Goal: Task Accomplishment & Management: Use online tool/utility

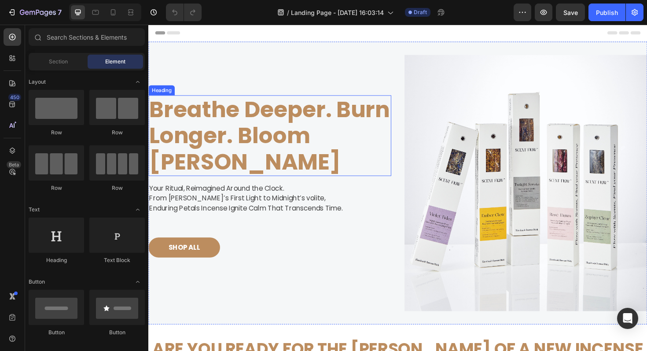
click at [258, 155] on strong "Breathe Deeper. Burn Longer. Bloom [PERSON_NAME]" at bounding box center [276, 142] width 254 height 89
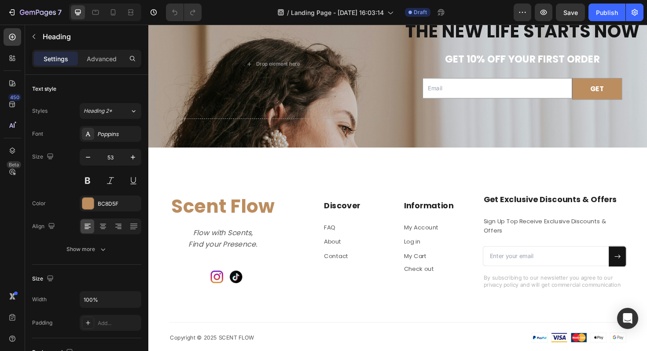
scroll to position [2756, 0]
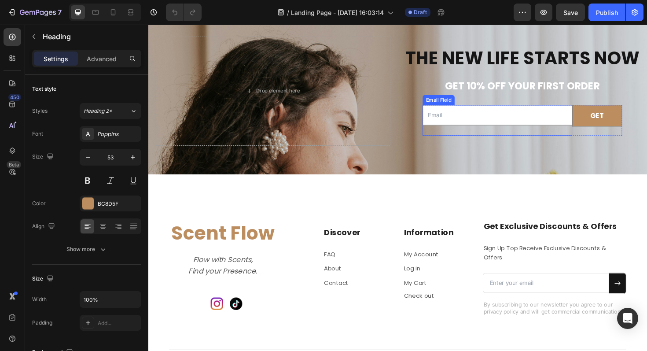
click at [542, 109] on div "Email Field GET Submit Button Row Newsletter" at bounding box center [543, 125] width 211 height 53
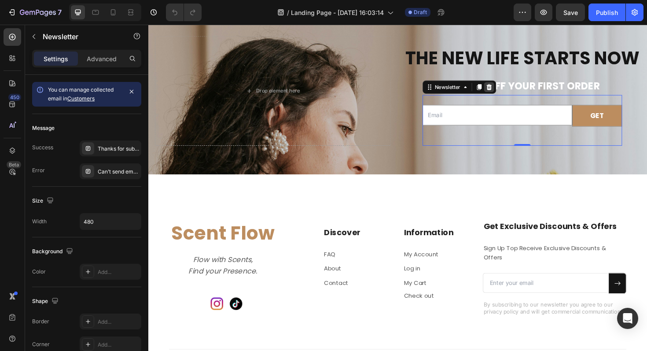
click at [507, 92] on icon at bounding box center [509, 91] width 6 height 6
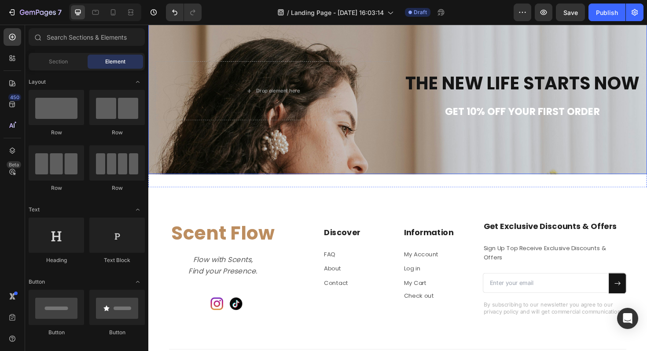
click at [508, 149] on div "Background Image" at bounding box center [412, 197] width 528 height 345
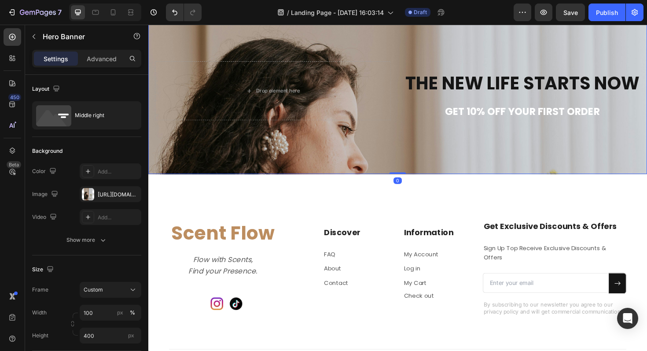
click at [507, 132] on div "Background Image" at bounding box center [412, 197] width 528 height 345
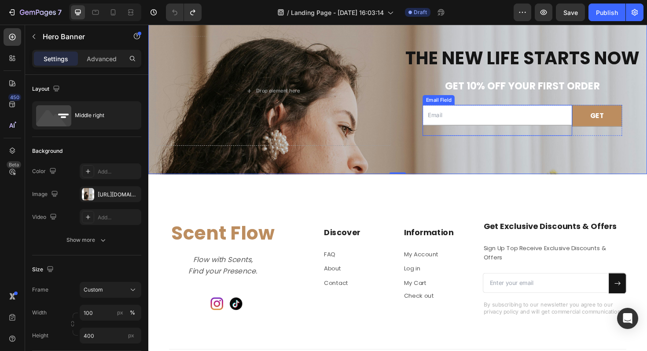
click at [504, 128] on input "email" at bounding box center [517, 120] width 158 height 21
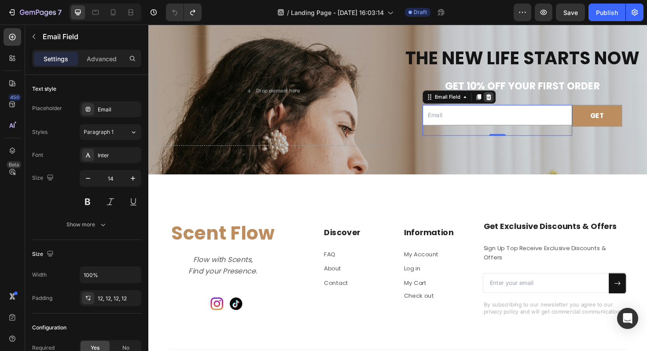
click at [509, 104] on icon at bounding box center [509, 101] width 6 height 6
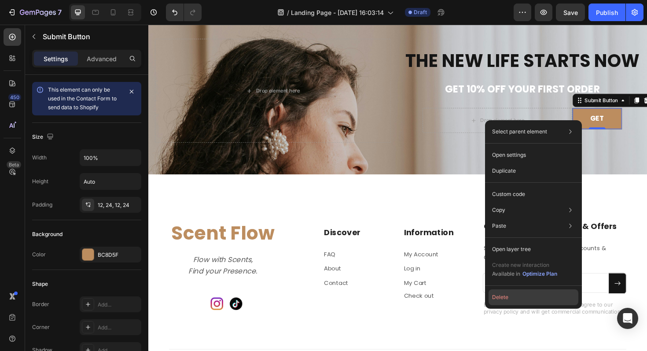
click at [509, 300] on button "Delete" at bounding box center [533, 297] width 90 height 16
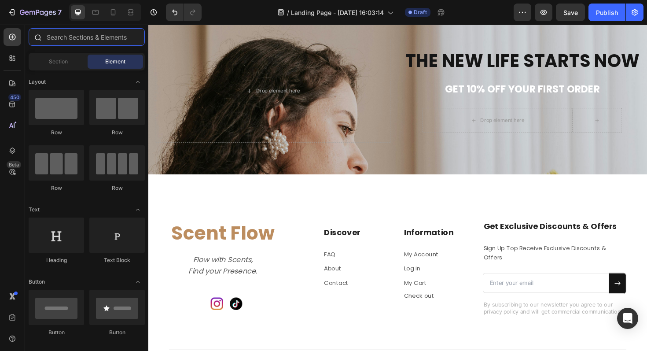
click at [113, 41] on input "text" at bounding box center [87, 37] width 116 height 18
click at [473, 136] on div "Drop element here" at bounding box center [517, 126] width 158 height 26
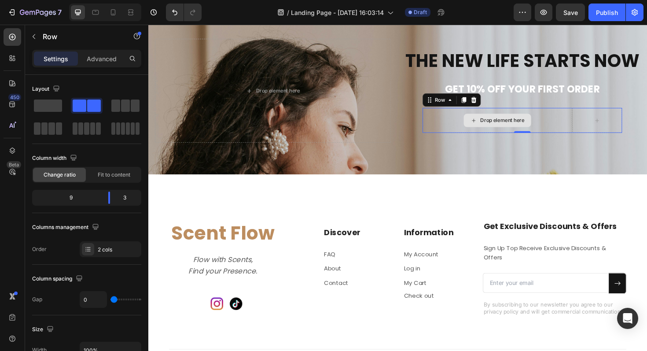
click at [463, 113] on div "Drop element here" at bounding box center [517, 126] width 158 height 26
click at [436, 107] on div "the new life starts now Heading get 10% off your first order Text Block Drop el…" at bounding box center [544, 95] width 250 height 110
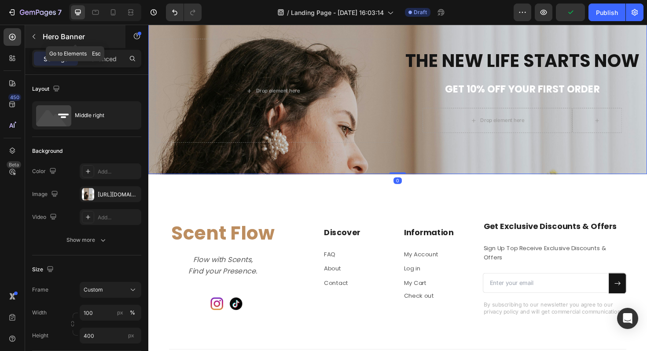
click at [33, 34] on icon "button" at bounding box center [33, 36] width 7 height 7
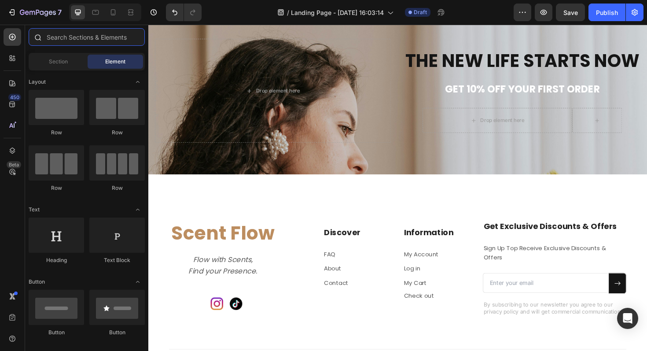
click at [69, 39] on input "text" at bounding box center [87, 37] width 116 height 18
click at [12, 42] on div at bounding box center [13, 37] width 18 height 18
click at [85, 36] on input "text" at bounding box center [87, 37] width 116 height 18
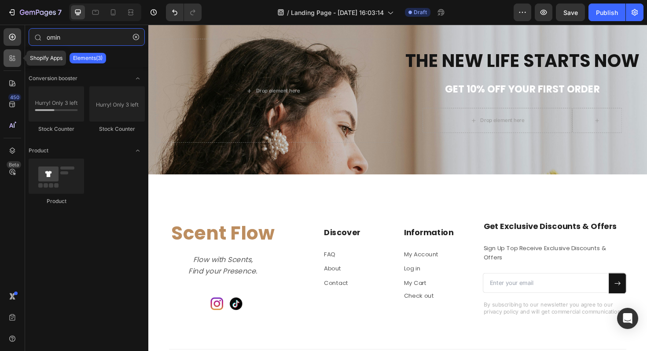
type input "omin"
click at [9, 56] on icon at bounding box center [12, 58] width 9 height 9
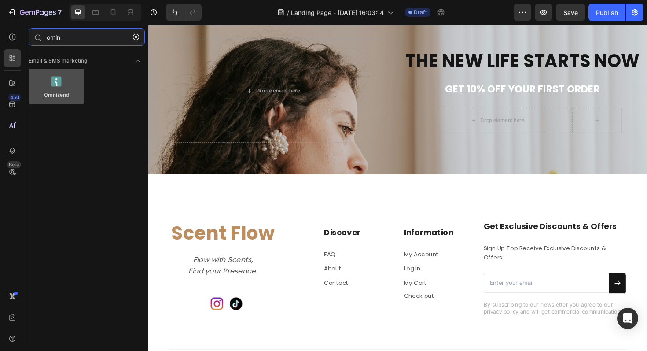
type input "omin"
click at [55, 87] on div at bounding box center [56, 86] width 55 height 35
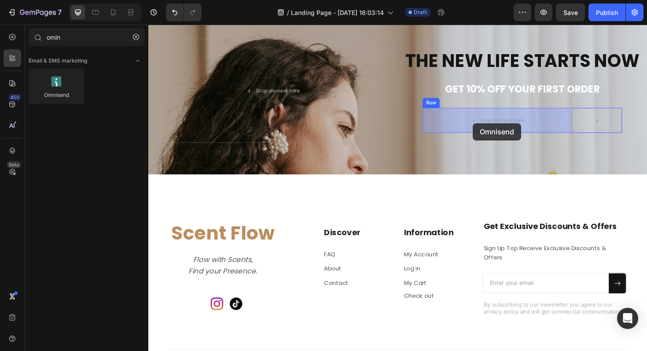
drag, startPoint x: 203, startPoint y: 112, endPoint x: 492, endPoint y: 129, distance: 289.5
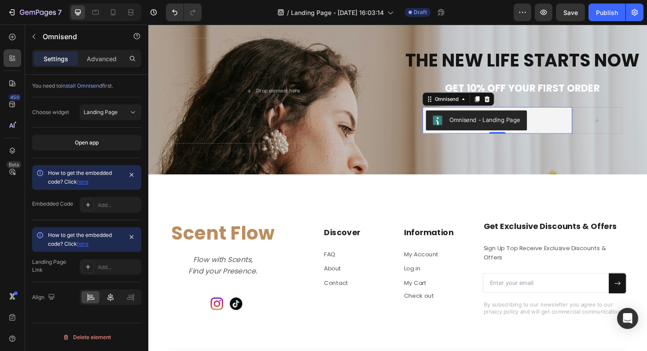
click at [113, 300] on icon at bounding box center [110, 296] width 9 height 9
click at [609, 124] on div at bounding box center [623, 126] width 53 height 28
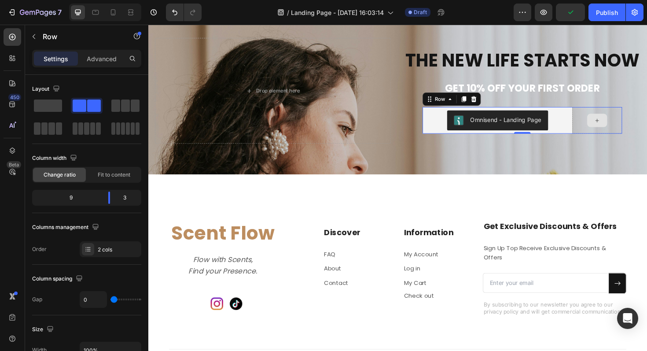
click at [602, 117] on div at bounding box center [623, 126] width 53 height 28
click at [49, 105] on span at bounding box center [48, 105] width 28 height 12
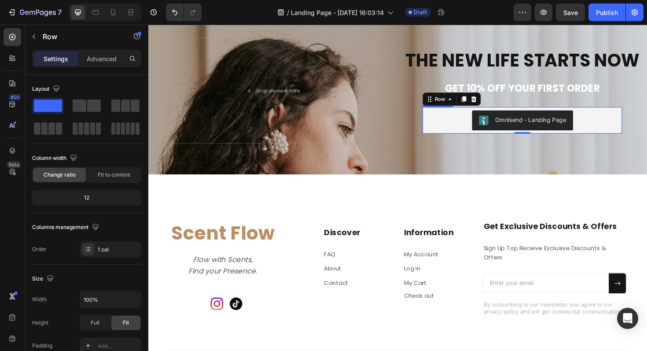
click at [499, 119] on button "Omnisend - Landing Page" at bounding box center [544, 125] width 107 height 21
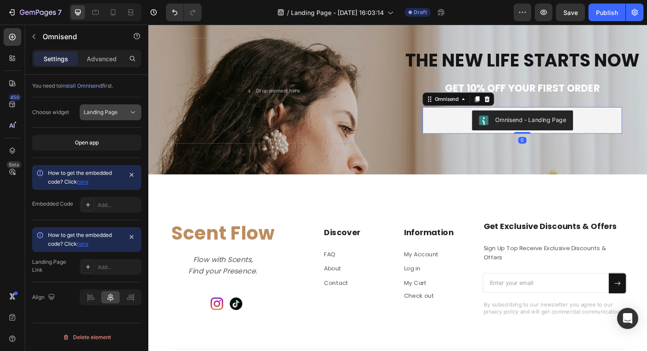
click at [121, 109] on div "Landing Page" at bounding box center [106, 112] width 45 height 8
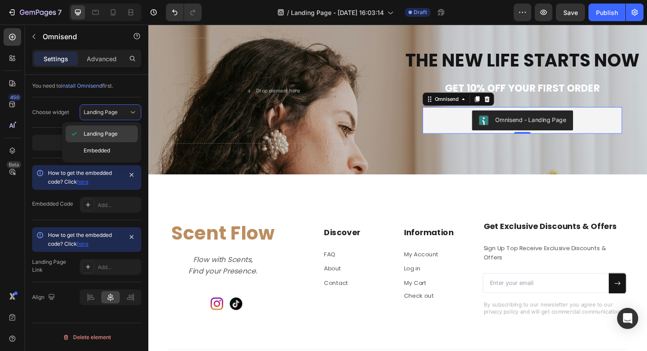
click at [105, 137] on span "Landing Page" at bounding box center [101, 134] width 34 height 8
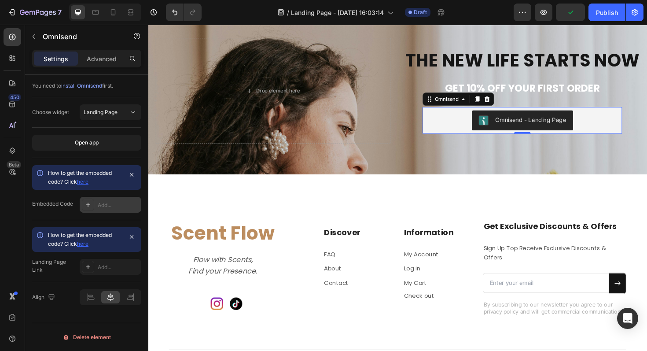
click at [106, 203] on div "Add..." at bounding box center [118, 205] width 41 height 8
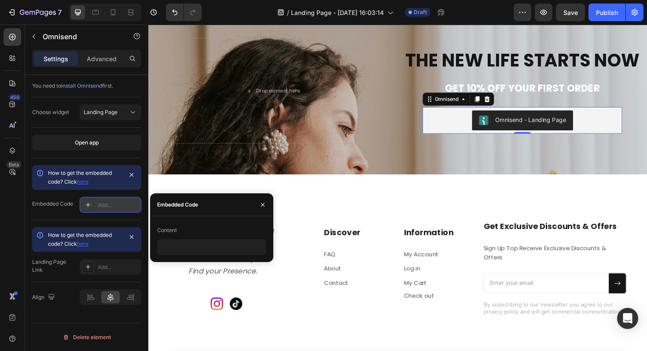
click at [109, 209] on div "Add..." at bounding box center [111, 205] width 62 height 16
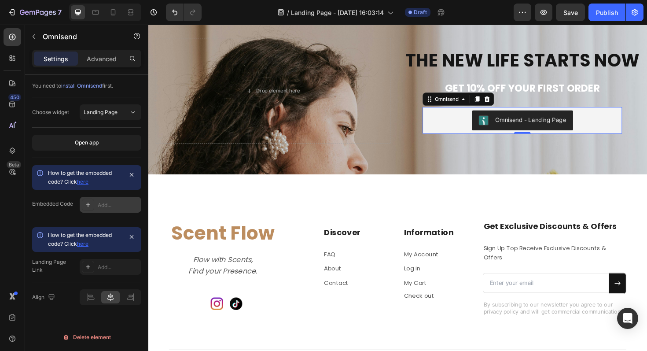
click at [91, 206] on icon at bounding box center [87, 204] width 7 height 7
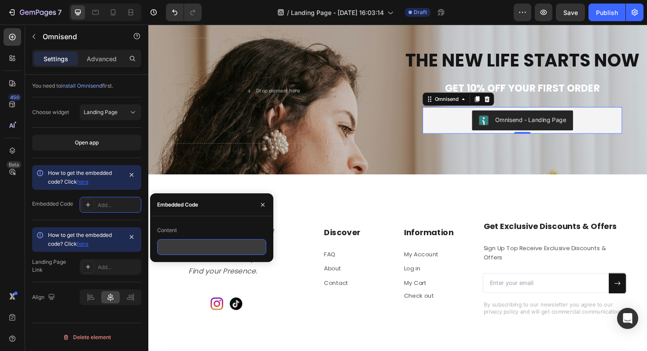
click at [175, 248] on input "text" at bounding box center [211, 247] width 109 height 16
paste input "<div id="omnisend-embedded-v2-68afe72178da8c86731044f1"></div>"
type input "<div id="omnisend-embedded-v2-68afe72178da8c86731044f1"></div>"
click at [260, 205] on icon "button" at bounding box center [262, 204] width 7 height 7
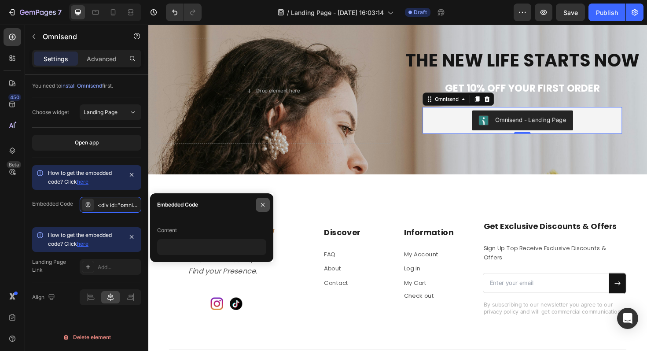
scroll to position [0, 0]
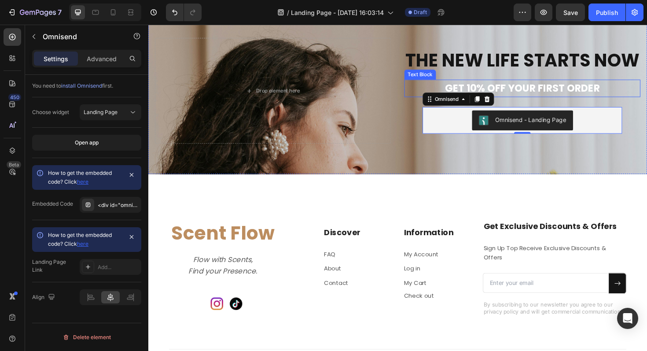
click at [557, 95] on p "get 10% off your first order" at bounding box center [544, 92] width 248 height 17
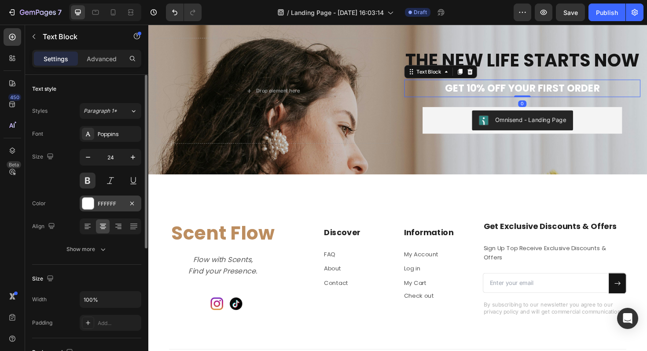
click at [88, 201] on div at bounding box center [87, 202] width 11 height 11
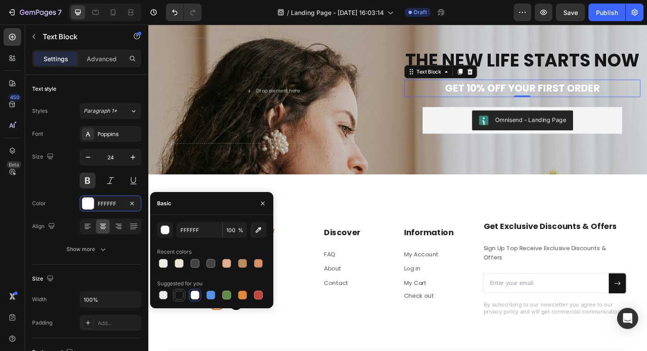
click at [176, 292] on div at bounding box center [179, 294] width 9 height 9
type input "151515"
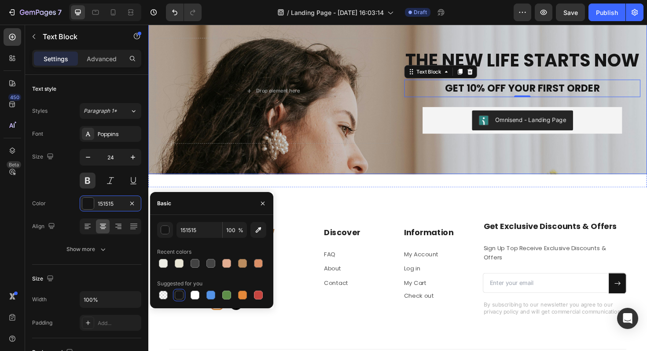
click at [500, 155] on div "Background Image" at bounding box center [412, 197] width 528 height 345
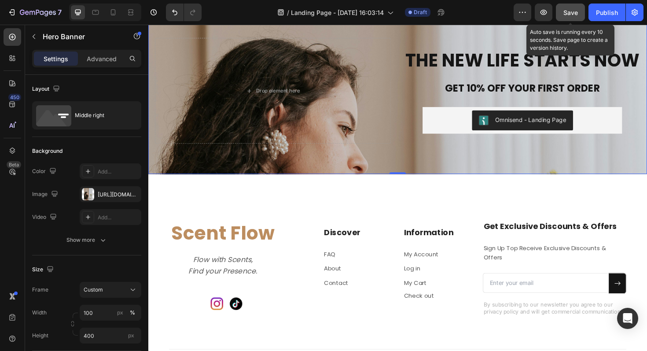
click at [569, 9] on span "Save" at bounding box center [570, 12] width 15 height 7
click at [568, 19] on button "Save" at bounding box center [569, 13] width 29 height 18
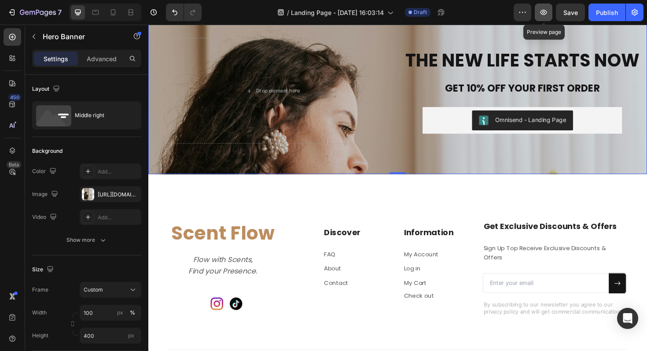
click at [547, 10] on icon "button" at bounding box center [543, 12] width 9 height 9
click at [543, 16] on icon "button" at bounding box center [543, 12] width 9 height 9
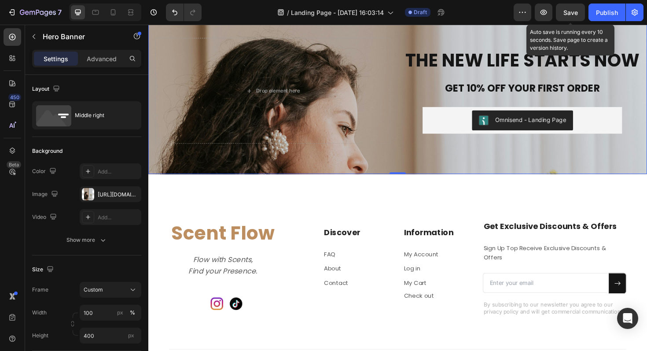
click at [567, 13] on span "Save" at bounding box center [570, 12] width 15 height 7
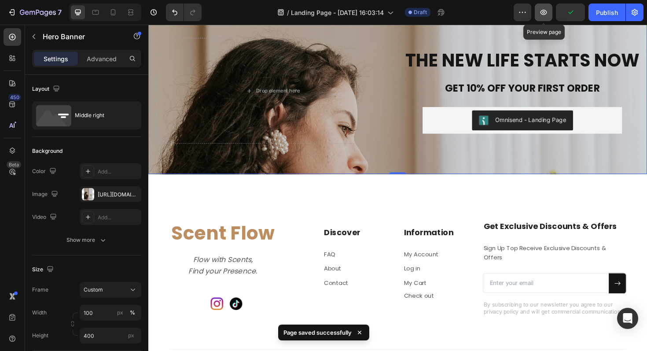
click at [541, 12] on icon "button" at bounding box center [543, 12] width 9 height 9
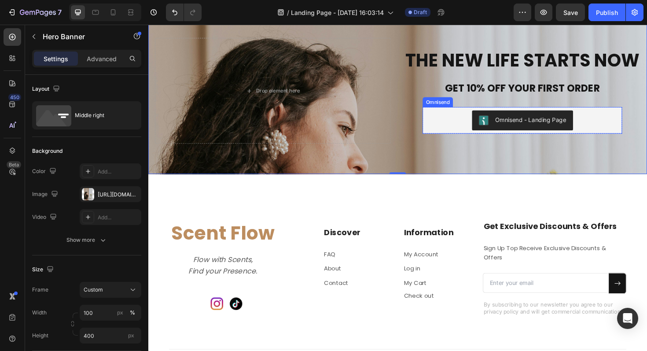
click at [454, 122] on div "Omnisend - Landing Page" at bounding box center [544, 125] width 204 height 21
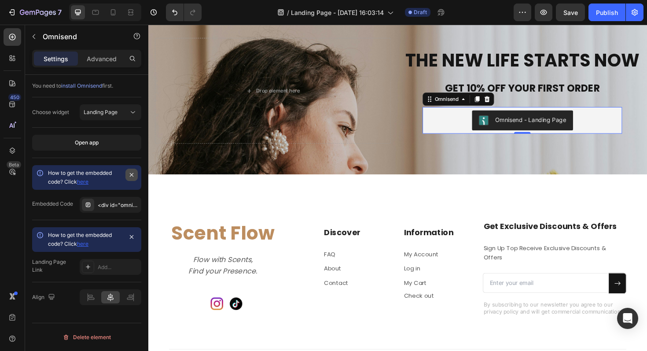
click at [133, 175] on icon "button" at bounding box center [131, 174] width 7 height 7
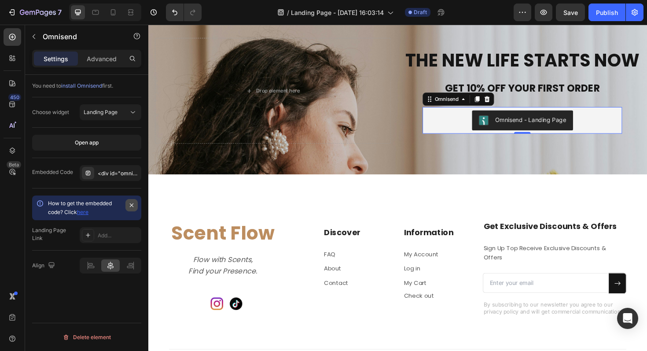
click at [133, 205] on icon "button" at bounding box center [131, 204] width 7 height 7
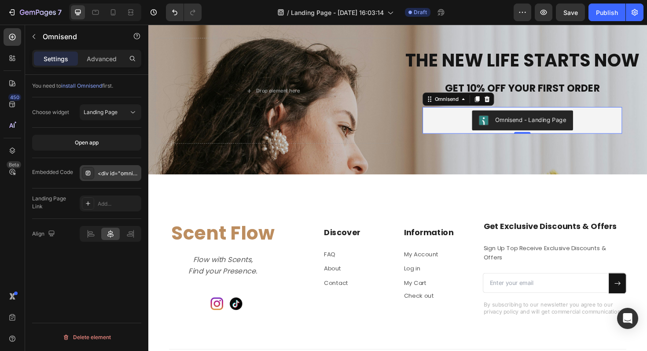
click at [119, 171] on div "<div id="omnisend-embedded-v2-68afe72178da8c86731044f1"></div>" at bounding box center [118, 173] width 41 height 8
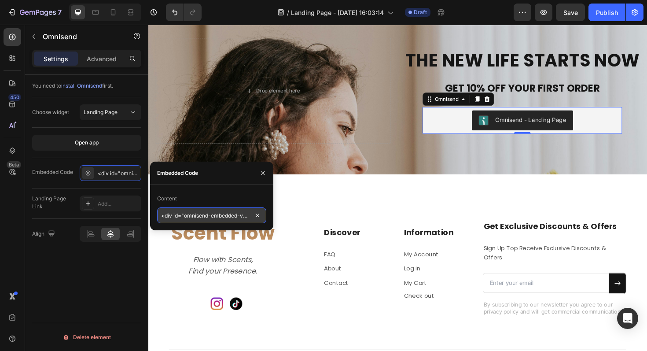
click at [248, 217] on input "<div id="omnisend-embedded-v2-68afe72178da8c86731044f1"></div>" at bounding box center [211, 215] width 109 height 16
paste input "<div id="omnisend-embedded-v2-68afe72178da8c86731044f1"></div>"
type input "<div id="omnisend-embedded-v2-68afe72178da8c86731044f1"></div>"
click at [263, 176] on button "button" at bounding box center [263, 173] width 14 height 14
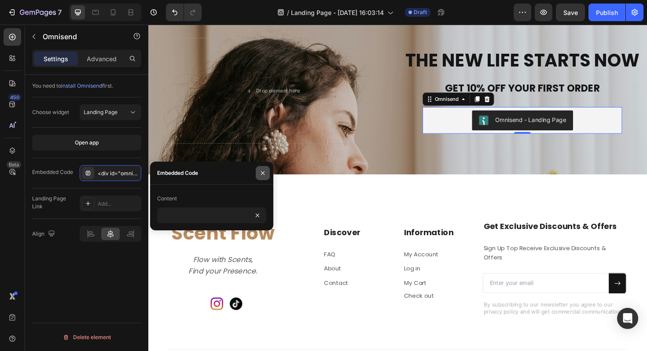
scroll to position [0, 0]
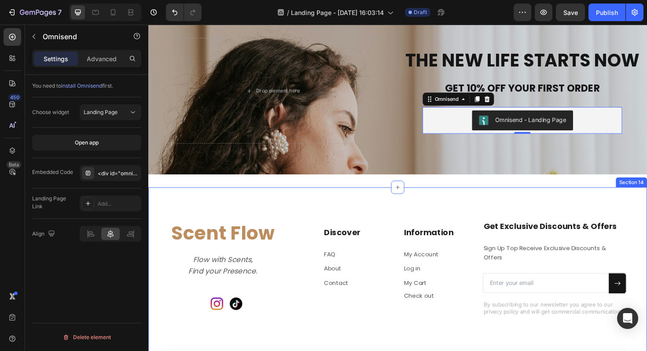
click at [293, 212] on div "Scent Flow Heading Flow with Scents, Find your Presence. Text block Image Image…" at bounding box center [412, 298] width 528 height 203
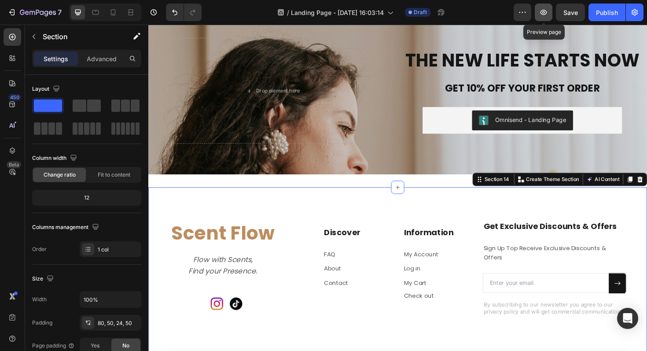
click at [538, 21] on button "button" at bounding box center [543, 13] width 18 height 18
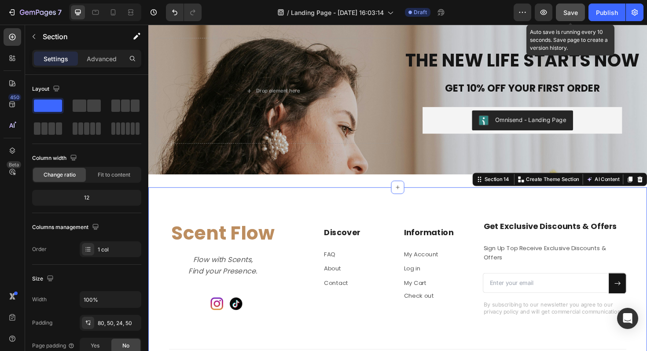
click at [563, 15] on button "Save" at bounding box center [569, 13] width 29 height 18
